Goal: Task Accomplishment & Management: Complete application form

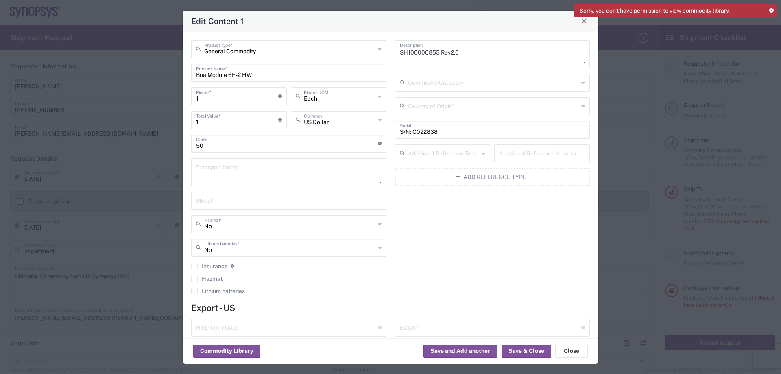
scroll to position [610, 0]
drag, startPoint x: 259, startPoint y: 74, endPoint x: 190, endPoint y: 79, distance: 68.9
click at [190, 79] on div "General Commodity Product Type * Boa Module 6F -2 HW Product Name * 1 Pieces * …" at bounding box center [289, 169] width 204 height 259
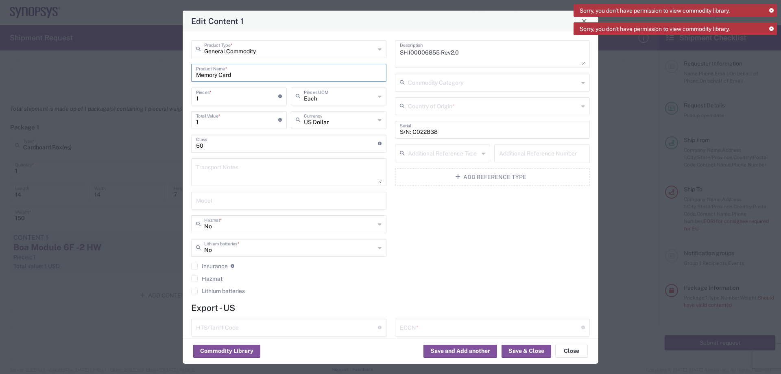
type input "Memory Card"
click at [434, 54] on textarea "SH100006855 Rev2.0" at bounding box center [492, 54] width 185 height 23
click at [422, 53] on textarea "SH10000 Rev2.0" at bounding box center [492, 54] width 185 height 23
click at [462, 51] on textarea "SH100005704 Rev2.0" at bounding box center [492, 54] width 185 height 23
type textarea "SH100005704"
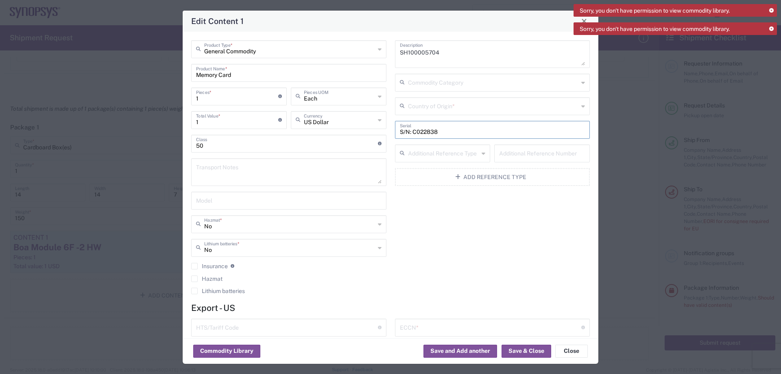
drag, startPoint x: 433, startPoint y: 126, endPoint x: 382, endPoint y: 139, distance: 52.7
click at [382, 139] on div "General Commodity Product Type * Memory Card Product Name * 1 Pieces * Number o…" at bounding box center [390, 169] width 407 height 259
click at [449, 240] on div "SH100005704 Description Commodity Category Country of Origin * Serial Additiona…" at bounding box center [492, 169] width 204 height 259
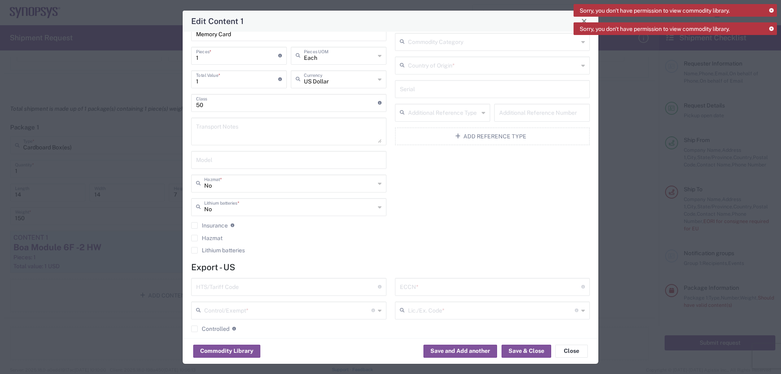
click at [485, 72] on input "text" at bounding box center [493, 65] width 171 height 14
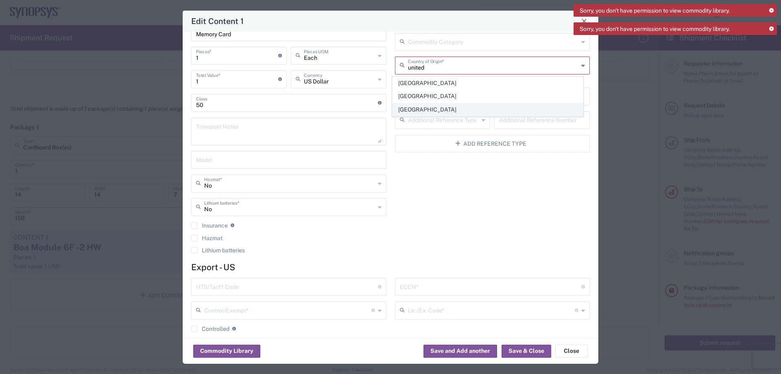
click at [455, 104] on span "United States" at bounding box center [487, 109] width 190 height 13
type input "United States"
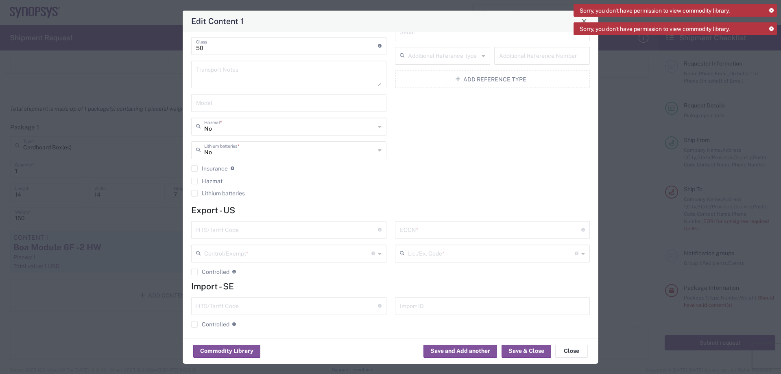
scroll to position [102, 0]
click at [243, 224] on input "text" at bounding box center [287, 225] width 182 height 14
click at [224, 221] on input "text" at bounding box center [287, 225] width 182 height 14
paste input "8473301140"
drag, startPoint x: 200, startPoint y: 228, endPoint x: 200, endPoint y: 233, distance: 4.5
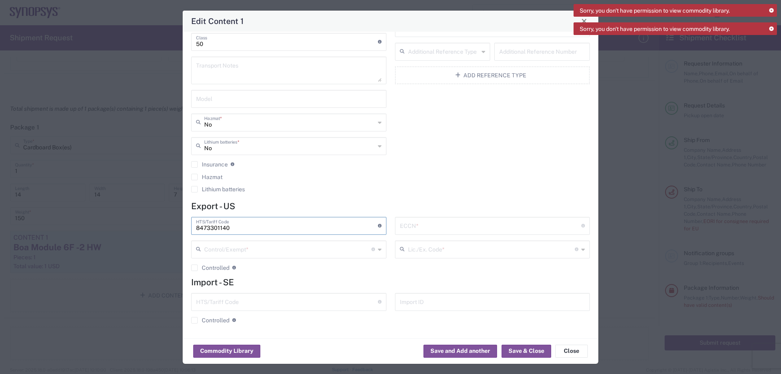
click at [200, 228] on input "8473301140" at bounding box center [287, 225] width 182 height 14
type input "8473301140"
drag, startPoint x: 408, startPoint y: 230, endPoint x: 411, endPoint y: 226, distance: 4.9
click at [411, 226] on input "text" at bounding box center [491, 225] width 182 height 14
type input "EAR99"
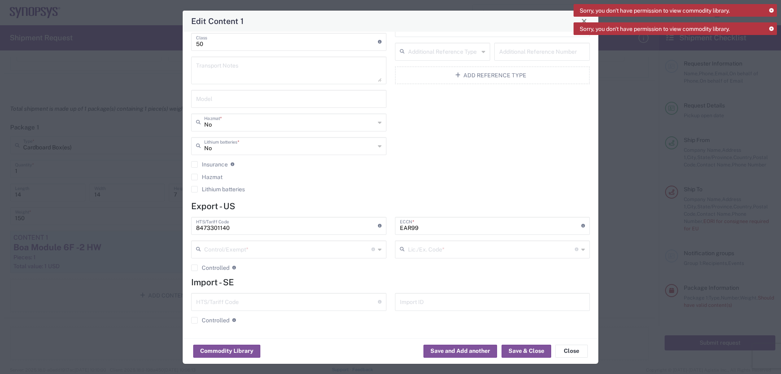
click at [378, 250] on div "Control/Exempt * The specific reason that eliminates, or necessitates, the requ…" at bounding box center [288, 249] width 195 height 18
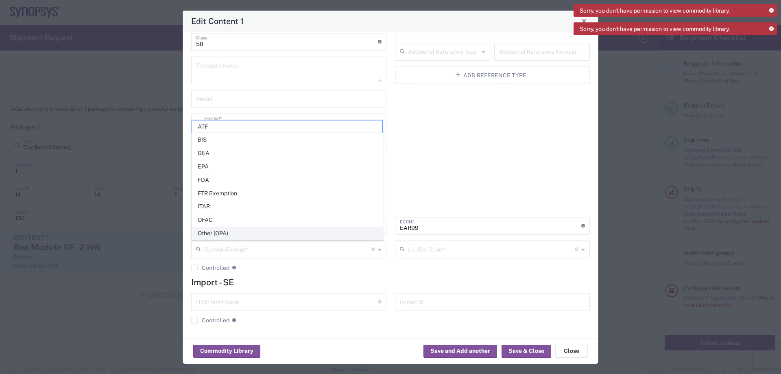
click at [259, 231] on span "Other (OPA)" at bounding box center [287, 233] width 190 height 13
type input "Other (OPA)"
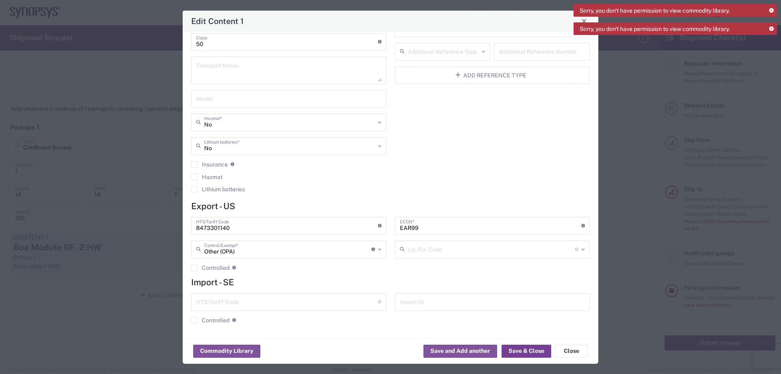
click at [519, 350] on button "Save & Close" at bounding box center [526, 350] width 50 height 13
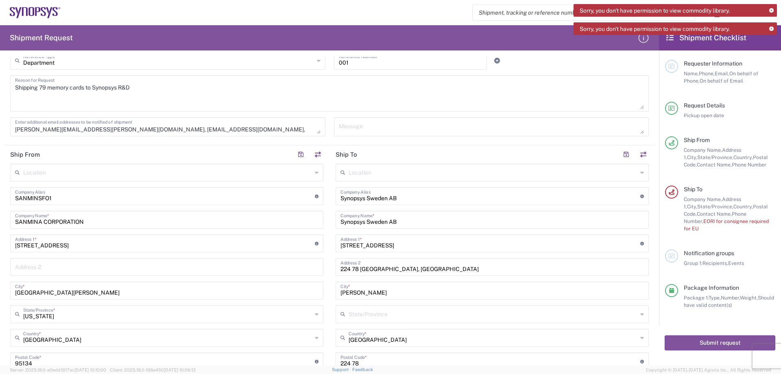
scroll to position [285, 0]
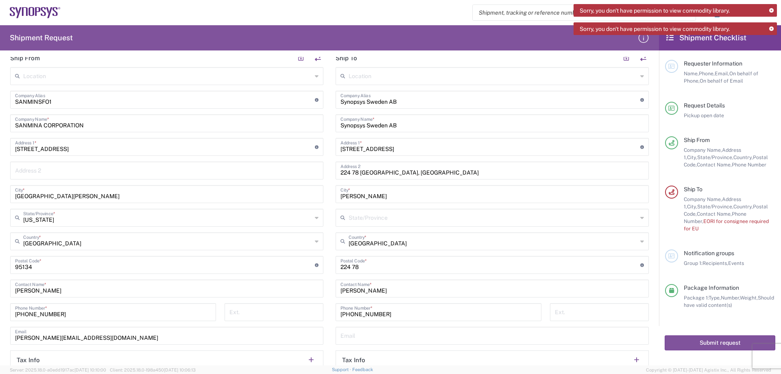
click at [388, 290] on input "Allison Hellsten" at bounding box center [491, 288] width 303 height 14
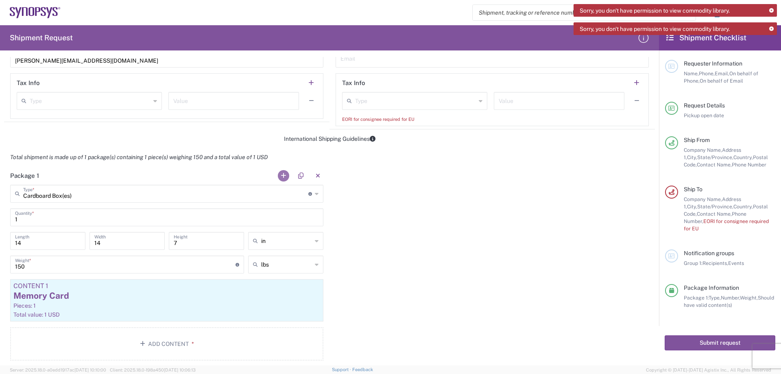
scroll to position [561, 0]
click at [188, 307] on div "Pieces: 1" at bounding box center [166, 305] width 307 height 7
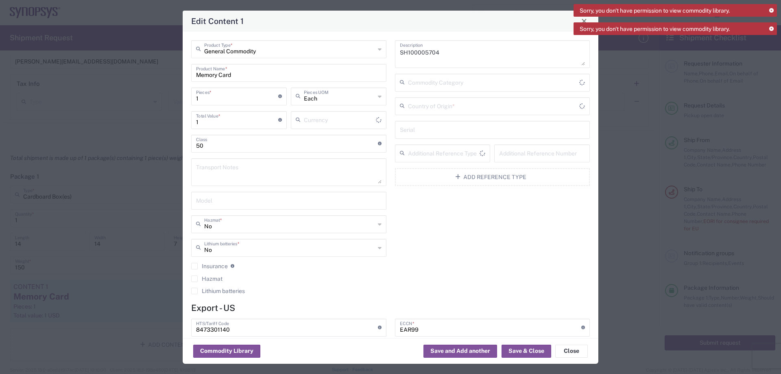
type input "United States"
type input "Other (OPA)"
type input "US Dollar"
click at [523, 348] on button "Save & Close" at bounding box center [526, 350] width 50 height 13
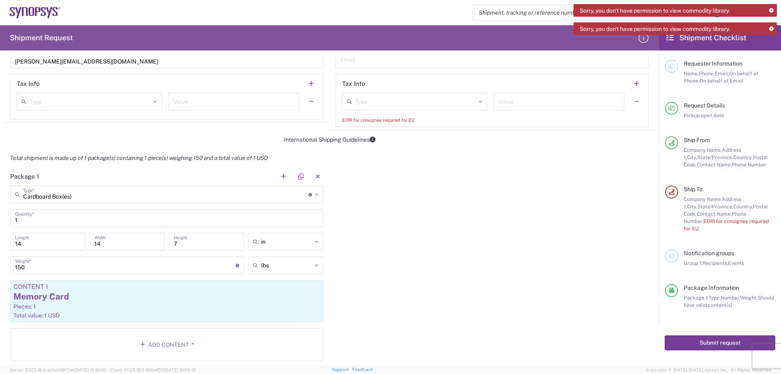
click at [718, 336] on button "Submit request" at bounding box center [719, 342] width 111 height 15
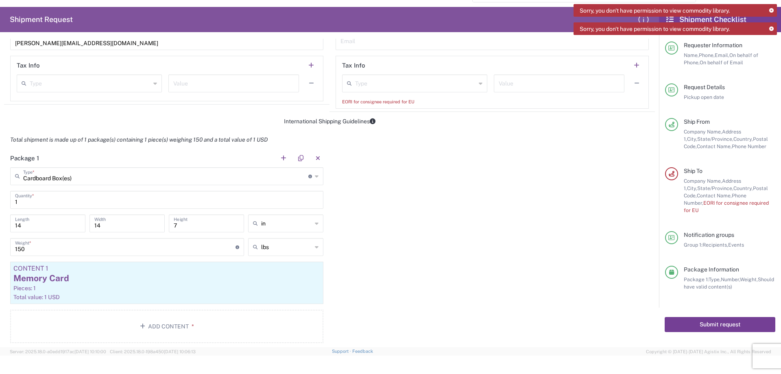
click at [728, 317] on button "Submit request" at bounding box center [719, 324] width 111 height 15
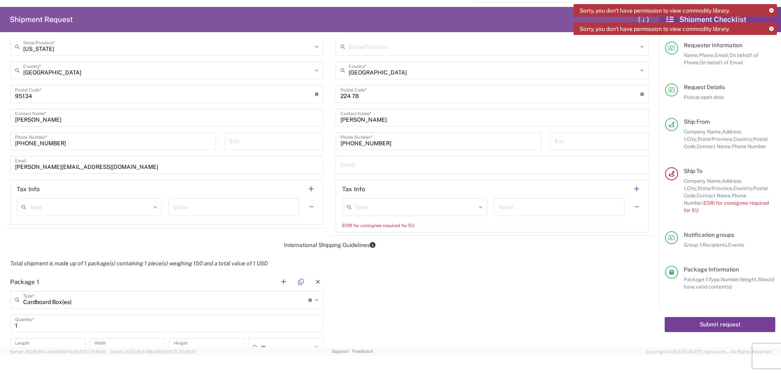
scroll to position [317, 0]
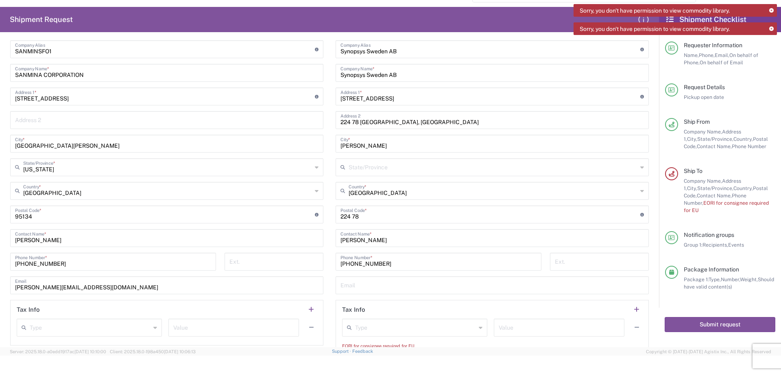
click at [772, 27] on icon at bounding box center [771, 29] width 4 height 4
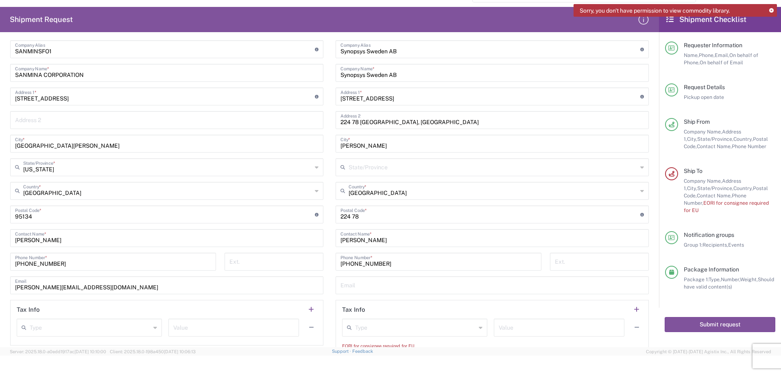
click at [770, 12] on icon at bounding box center [771, 11] width 4 height 4
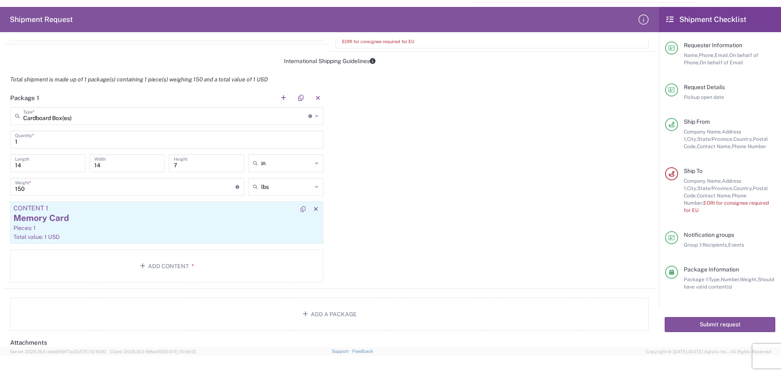
scroll to position [601, 0]
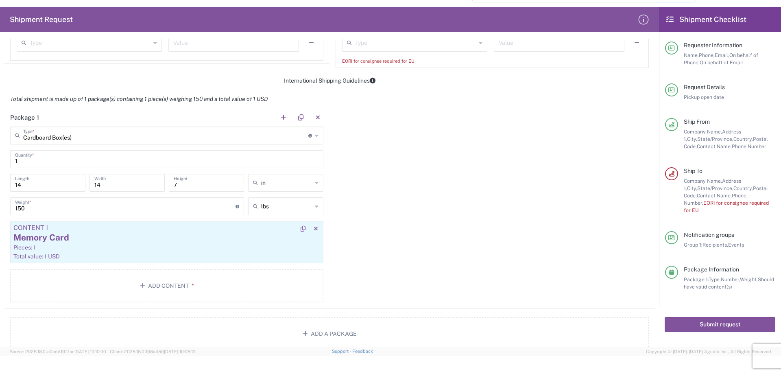
click at [95, 247] on div "Pieces: 1" at bounding box center [166, 247] width 307 height 7
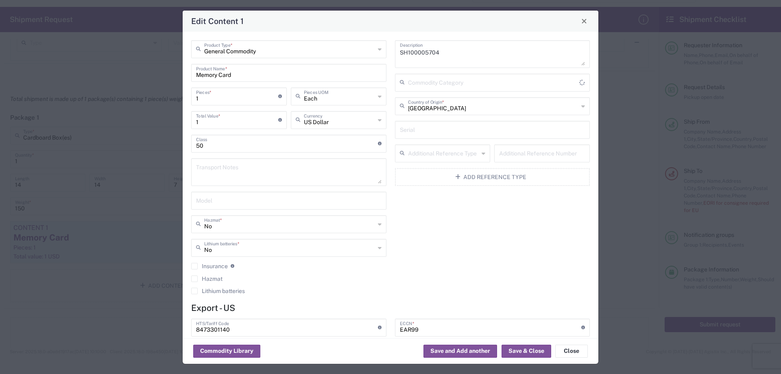
type input "Other (OPA)"
click at [243, 76] on input "Memory Card" at bounding box center [288, 72] width 185 height 14
type input "M"
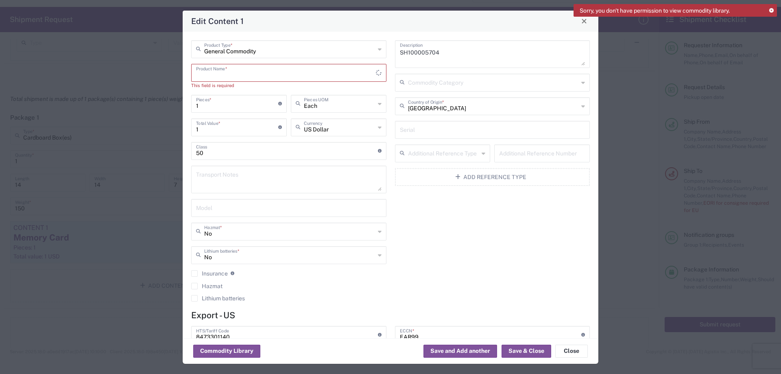
click at [293, 69] on input "text" at bounding box center [286, 72] width 180 height 14
paste input "16GB DDR4 3200 SODIMM, 72b/ECC,1Rx8, 2Gx8, CL22, 1.2V memory card"
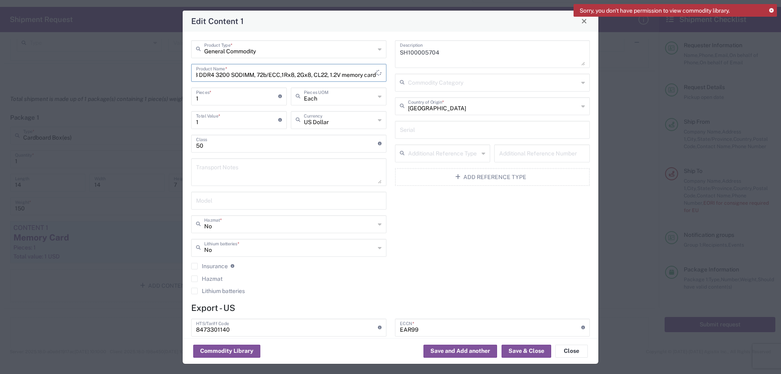
drag, startPoint x: 326, startPoint y: 75, endPoint x: 249, endPoint y: 76, distance: 76.8
click at [249, 76] on input "16GB DDR4 3200 SODIMM, 72b/ECC,1Rx8, 2Gx8, CL22, 1.2V memory card" at bounding box center [286, 72] width 180 height 14
click at [325, 74] on input "16GB DDR4 3200 SODIMM, 1.2V memory card" at bounding box center [286, 72] width 180 height 14
type input "16GB DDR4 3200 SODIMM, 1.2V memory card"
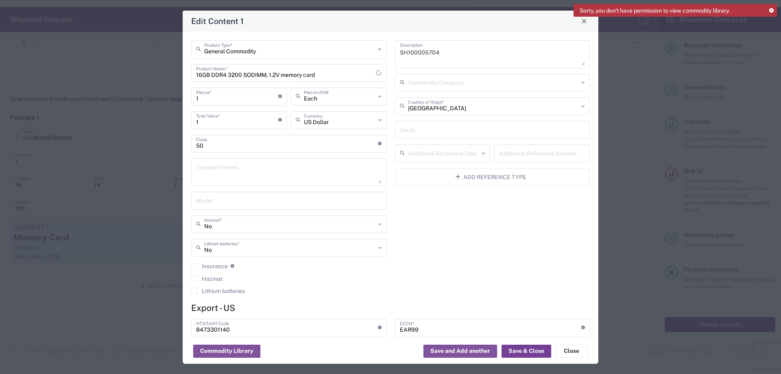
click at [527, 353] on button "Save & Close" at bounding box center [526, 350] width 50 height 13
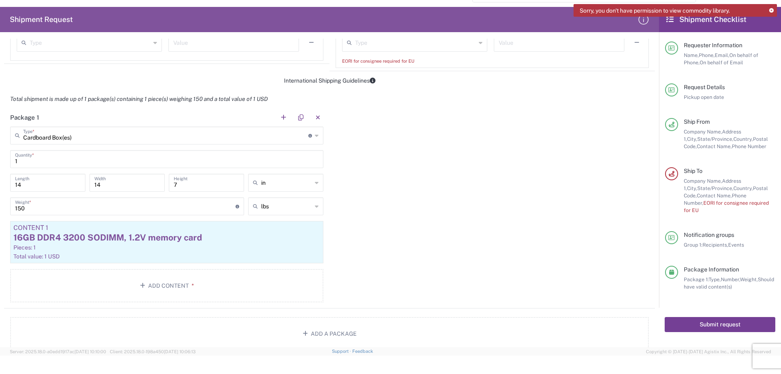
click at [705, 317] on button "Submit request" at bounding box center [719, 324] width 111 height 15
click at [770, 9] on icon at bounding box center [771, 11] width 4 height 4
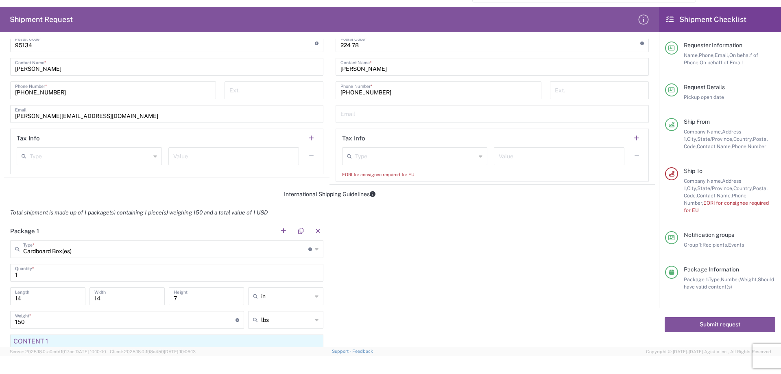
scroll to position [691, 0]
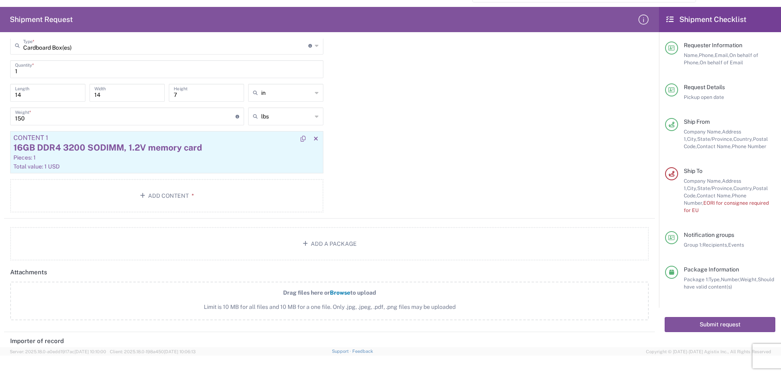
click at [146, 150] on div "16GB DDR4 3200 SODIMM, 1.2V memory card" at bounding box center [166, 147] width 307 height 12
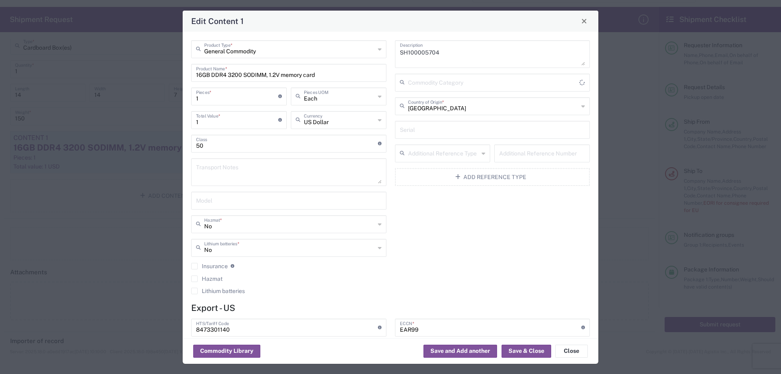
type input "Other (OPA)"
drag, startPoint x: 324, startPoint y: 77, endPoint x: 190, endPoint y: 83, distance: 134.3
click at [190, 83] on div "General Commodity Product Type * 16GB DDR4 3200 SODIMM, 1.2V memory card Produc…" at bounding box center [289, 169] width 204 height 259
click at [416, 252] on div "SH100005704 Description Commodity Category United States Country of Origin * Se…" at bounding box center [492, 169] width 204 height 259
click at [522, 349] on button "Save & Close" at bounding box center [526, 350] width 50 height 13
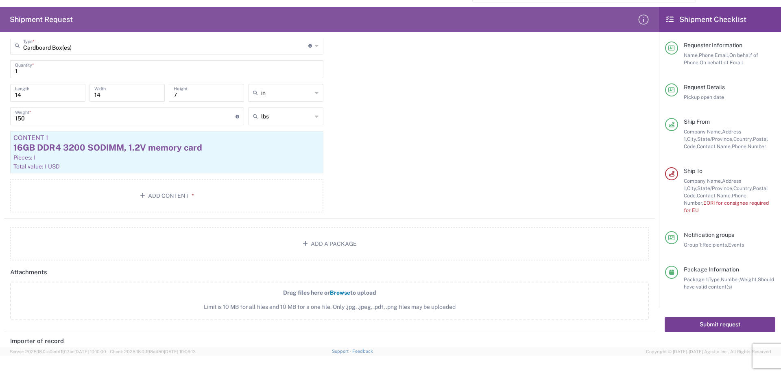
click at [724, 320] on button "Submit request" at bounding box center [719, 324] width 111 height 15
click at [724, 319] on button "Submit request" at bounding box center [719, 324] width 111 height 15
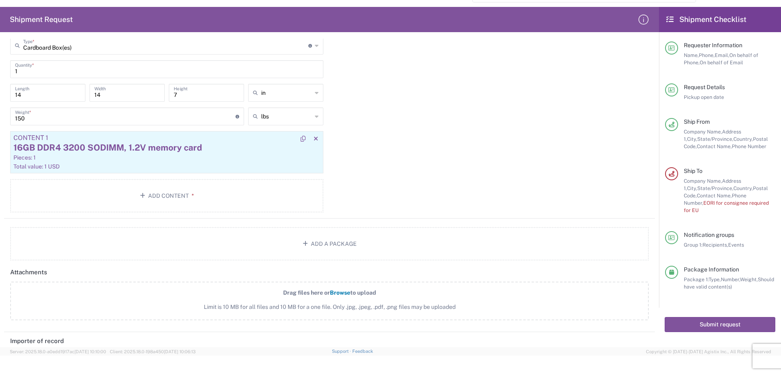
click at [199, 157] on div "Pieces: 1" at bounding box center [166, 157] width 307 height 7
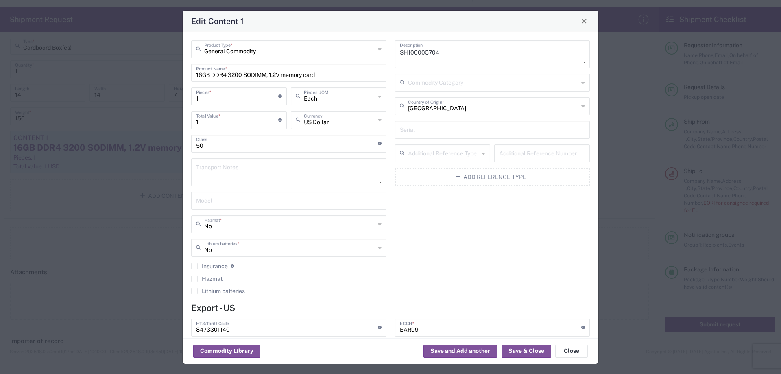
type input "Other (OPA)"
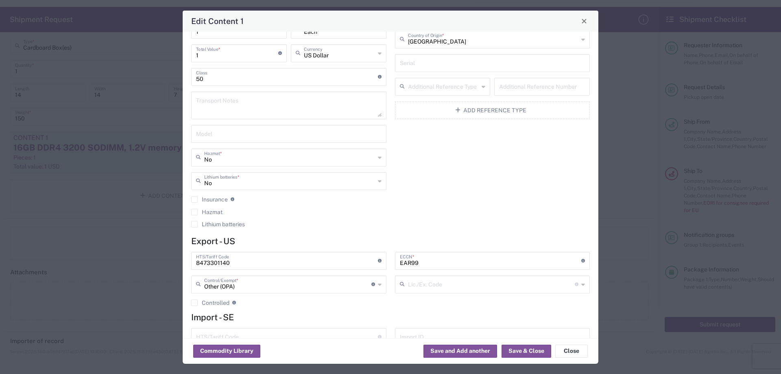
scroll to position [0, 0]
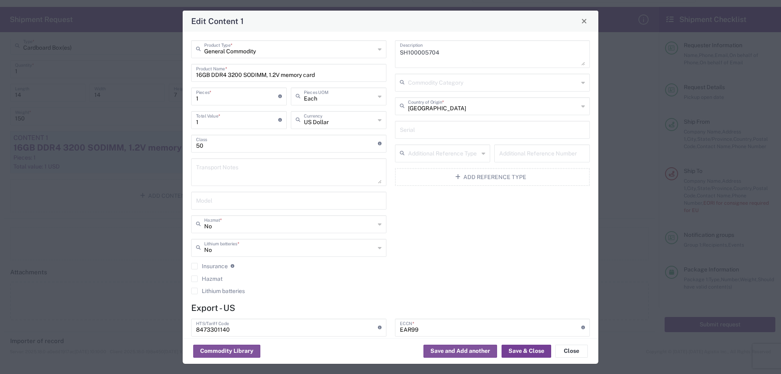
click at [519, 347] on button "Save & Close" at bounding box center [526, 350] width 50 height 13
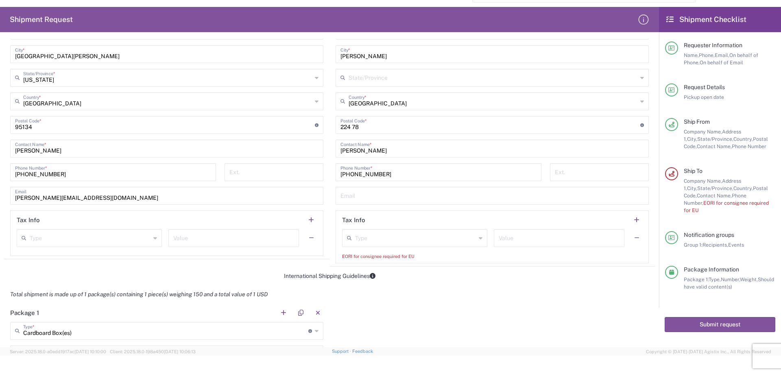
scroll to position [407, 0]
click at [411, 236] on input "text" at bounding box center [415, 237] width 121 height 14
click at [366, 284] on span "Other" at bounding box center [411, 282] width 142 height 13
click at [452, 276] on div "International Shipping Guidelines" at bounding box center [329, 275] width 650 height 7
click at [522, 241] on input "text" at bounding box center [558, 237] width 121 height 14
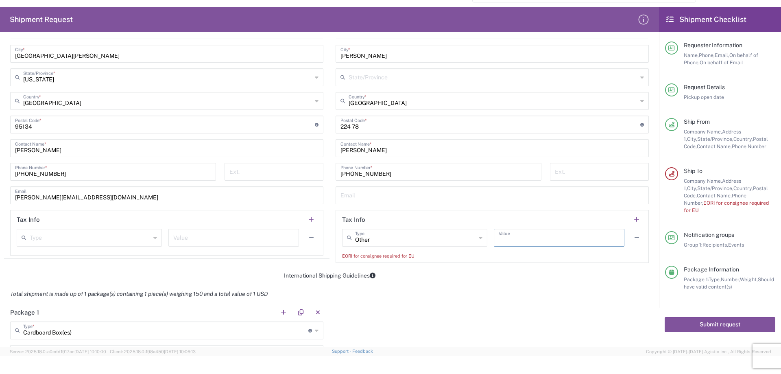
click at [721, 326] on div "Submit request" at bounding box center [720, 324] width 122 height 34
click at [721, 320] on button "Submit request" at bounding box center [719, 324] width 111 height 15
click at [721, 319] on button "Submit request" at bounding box center [719, 324] width 111 height 15
click at [715, 187] on span "State/Province," at bounding box center [715, 188] width 36 height 6
click at [424, 244] on div "Other Type" at bounding box center [414, 237] width 145 height 18
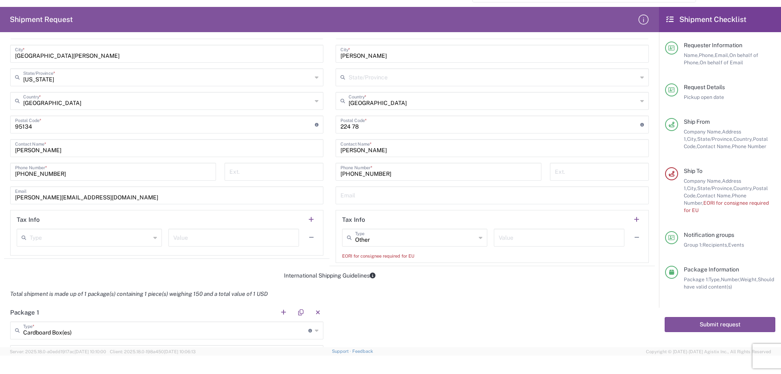
type input "Other"
drag, startPoint x: 597, startPoint y: 318, endPoint x: 588, endPoint y: 313, distance: 10.2
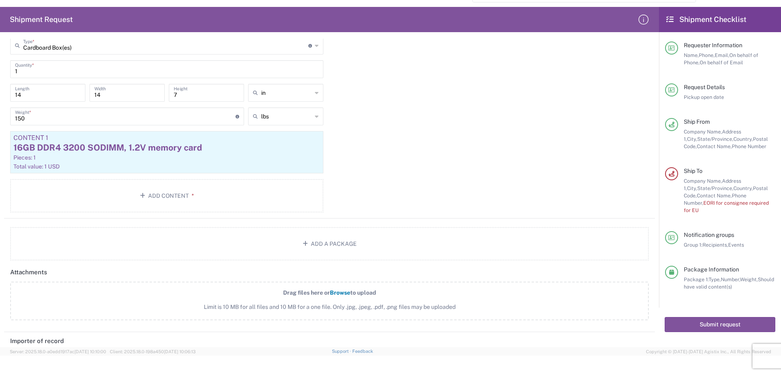
scroll to position [488, 0]
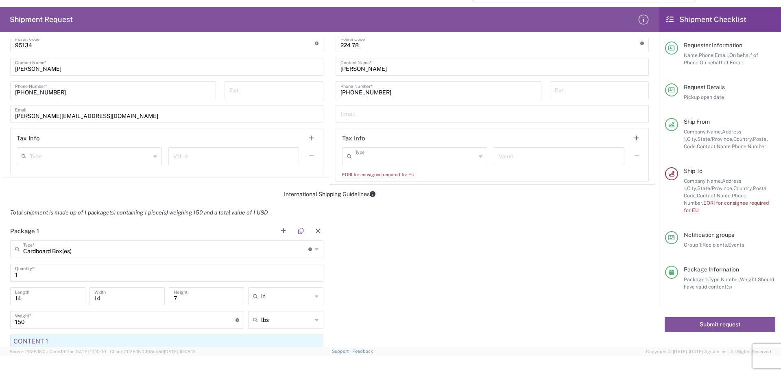
click at [410, 158] on input "text" at bounding box center [415, 155] width 121 height 14
click at [366, 174] on span "Other" at bounding box center [411, 173] width 142 height 13
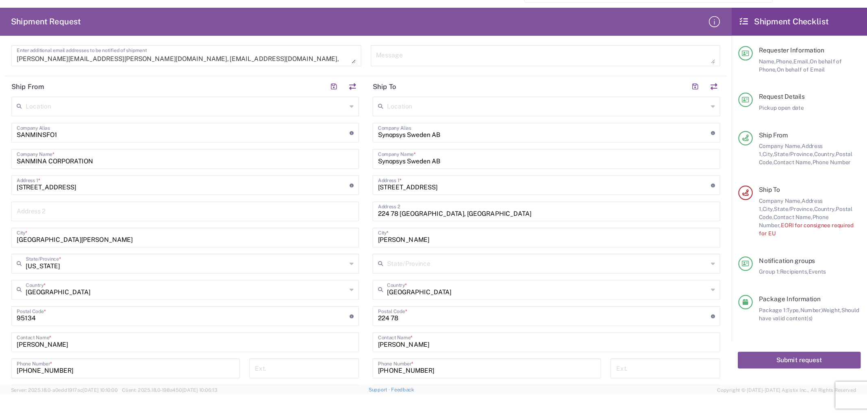
scroll to position [244, 0]
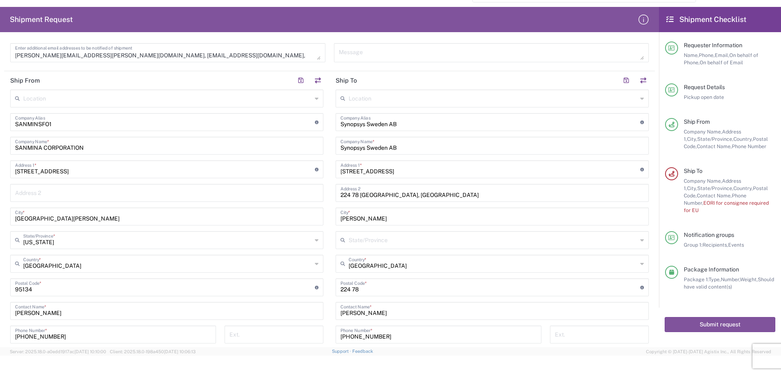
click at [593, 13] on agx-form-header "Shipment Request" at bounding box center [329, 19] width 659 height 25
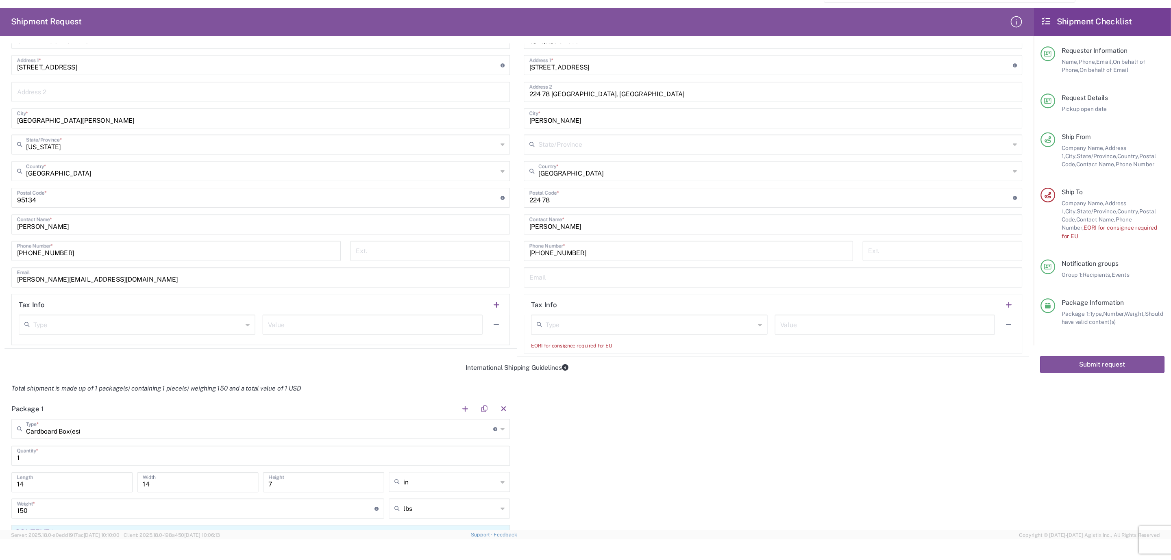
scroll to position [407, 0]
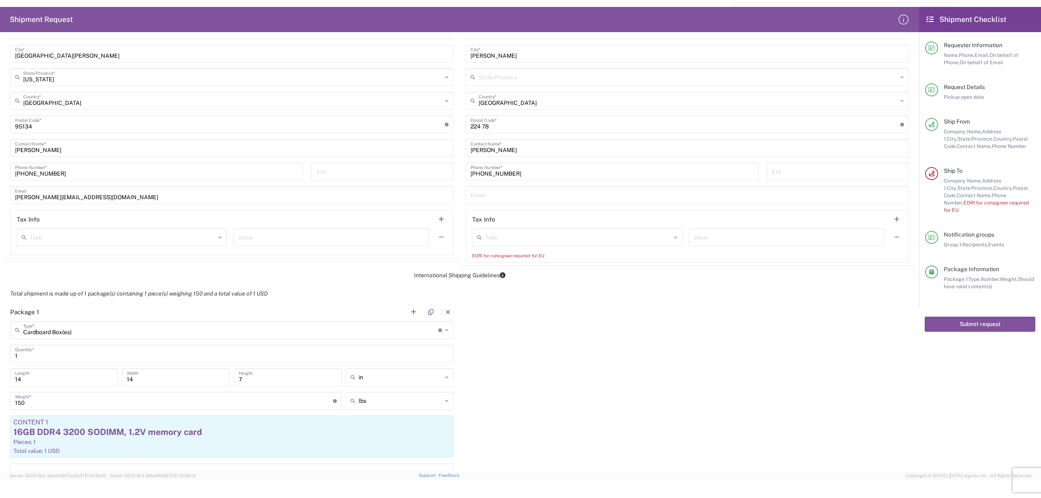
click at [674, 240] on icon at bounding box center [676, 237] width 4 height 13
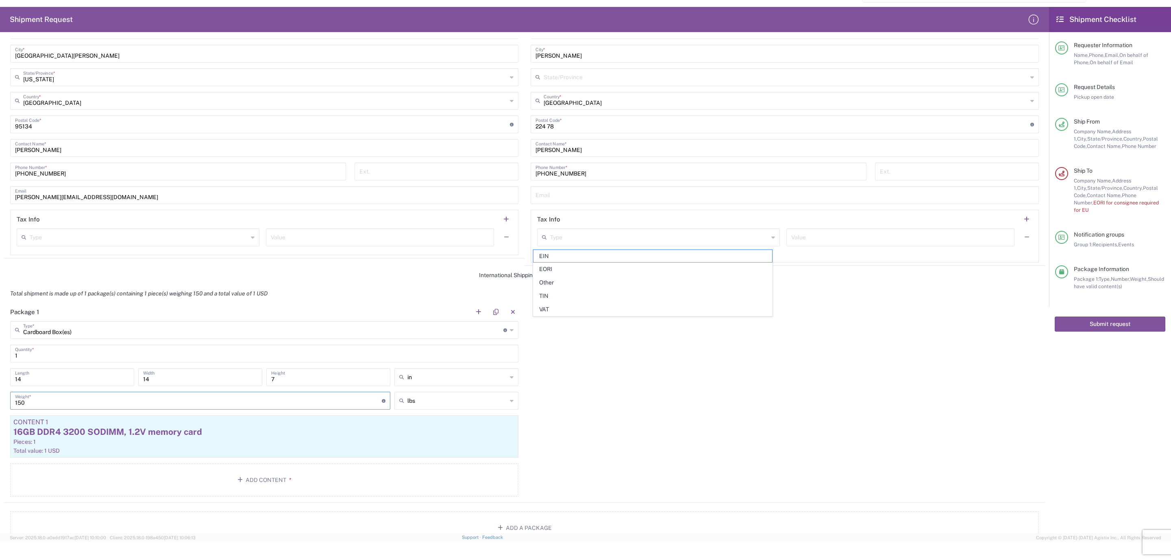
click at [82, 373] on input "150" at bounding box center [198, 400] width 367 height 14
type input "1"
type input "3"
click at [648, 373] on div "Package 1 Cardboard Box(es) Type * Material used to package goods Pallet(s) Sta…" at bounding box center [524, 403] width 1041 height 200
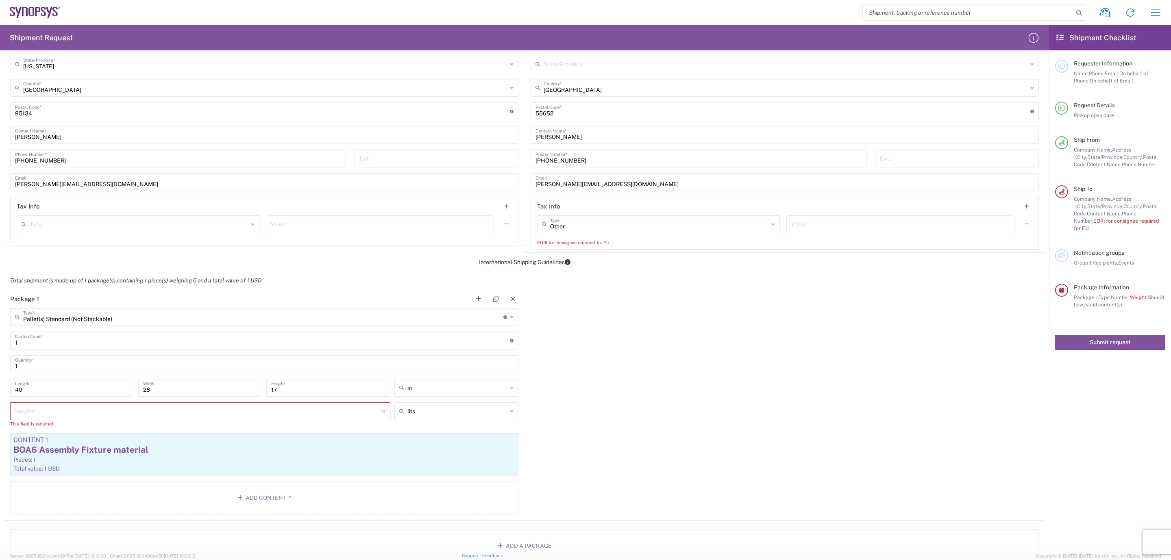
scroll to position [339, 0]
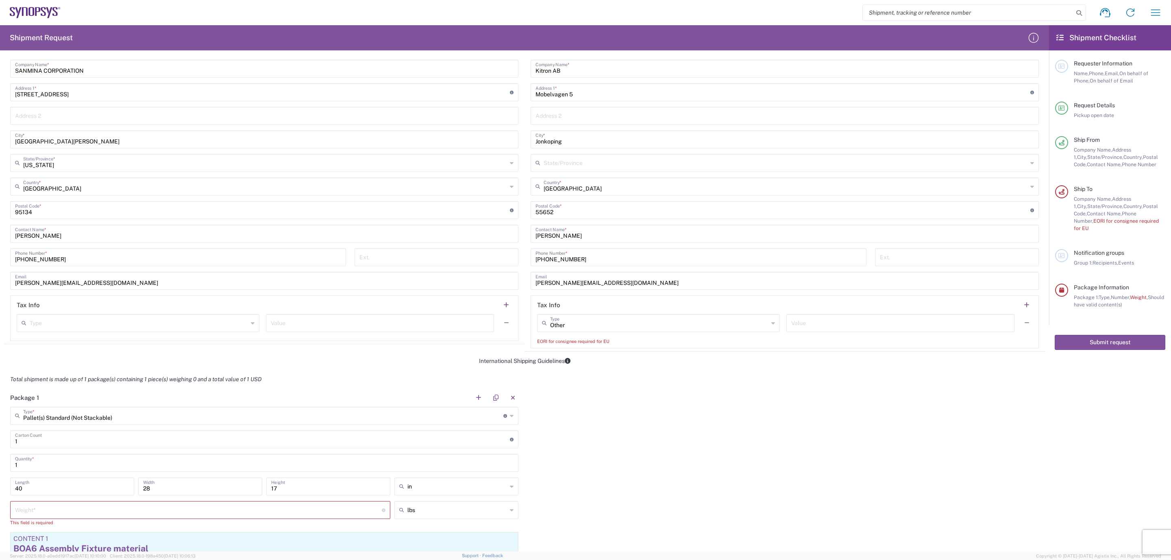
click at [771, 327] on icon at bounding box center [773, 323] width 4 height 13
type input "Other"
click at [579, 373] on div "Package 1 Pallet(s) Standard (Not Stackable) Type * Material used to package go…" at bounding box center [524, 504] width 1041 height 231
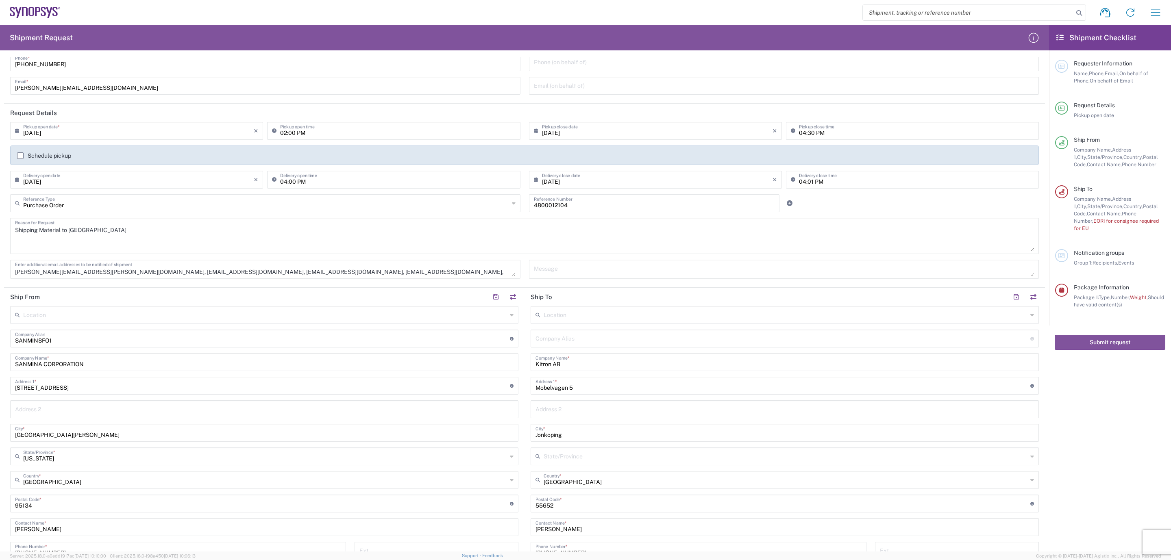
scroll to position [0, 0]
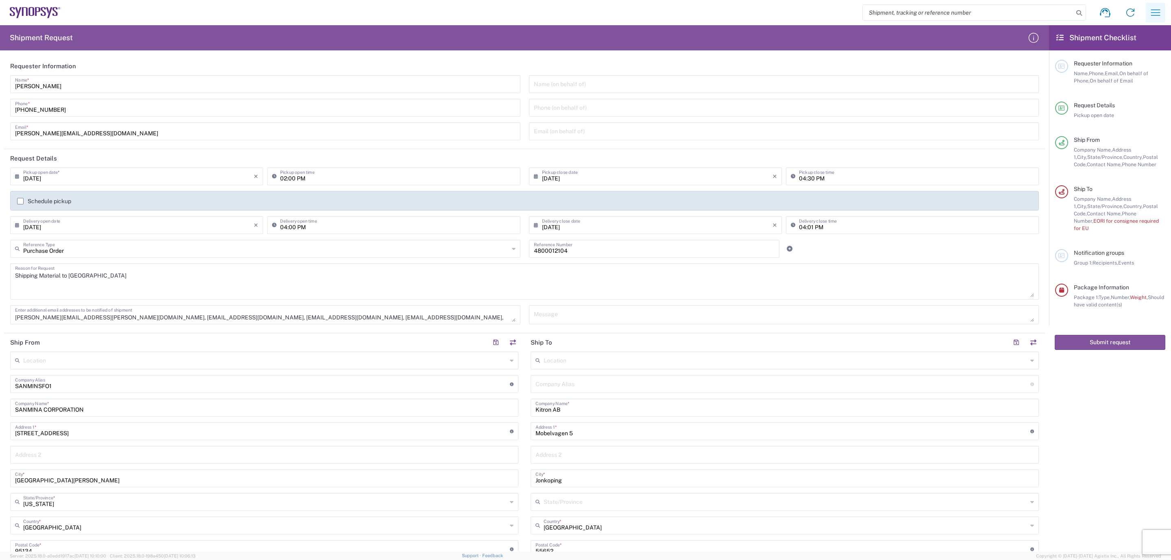
click at [780, 10] on icon "button" at bounding box center [1155, 12] width 13 height 13
click at [780, 45] on agx-form-header "Shipment Request" at bounding box center [524, 37] width 1049 height 25
